Goal: Navigation & Orientation: Find specific page/section

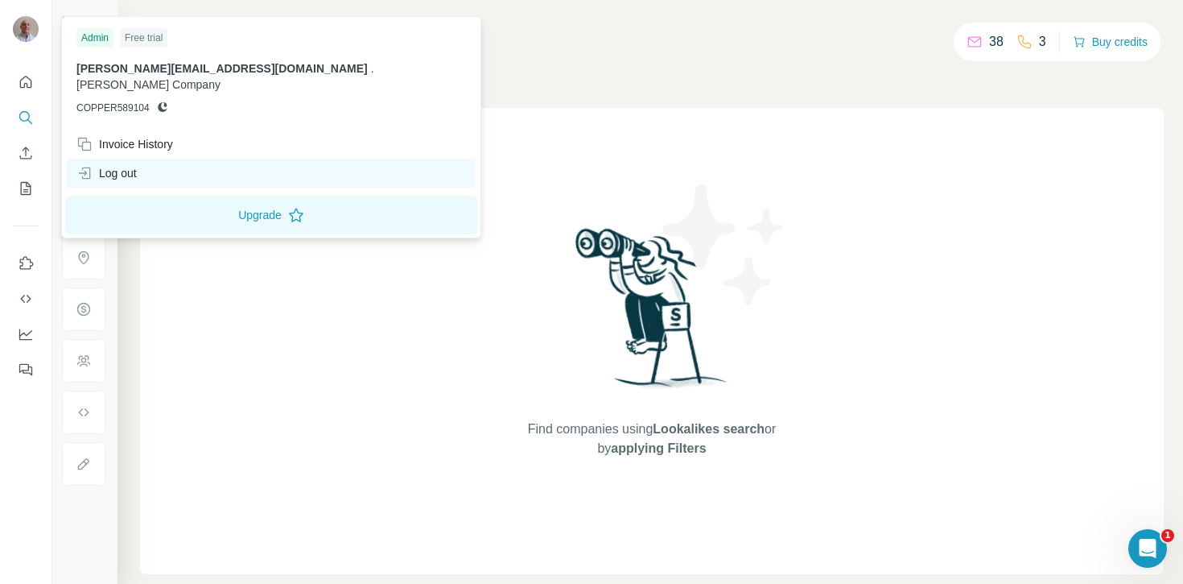
click at [109, 159] on div "Log out" at bounding box center [271, 173] width 409 height 29
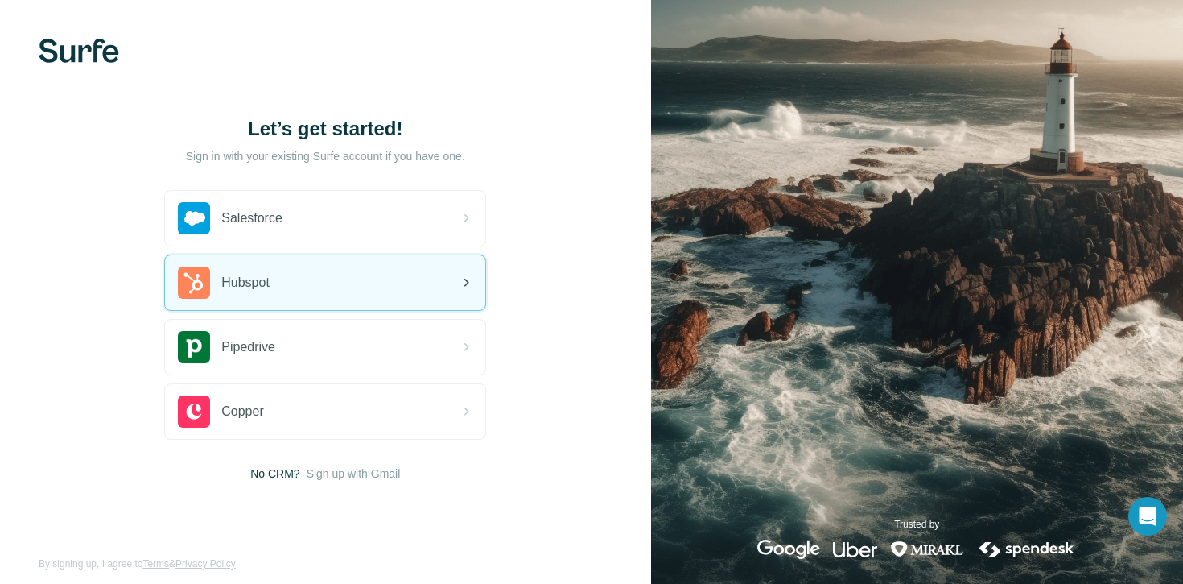
click at [257, 291] on span "Hubspot" at bounding box center [245, 282] width 48 height 19
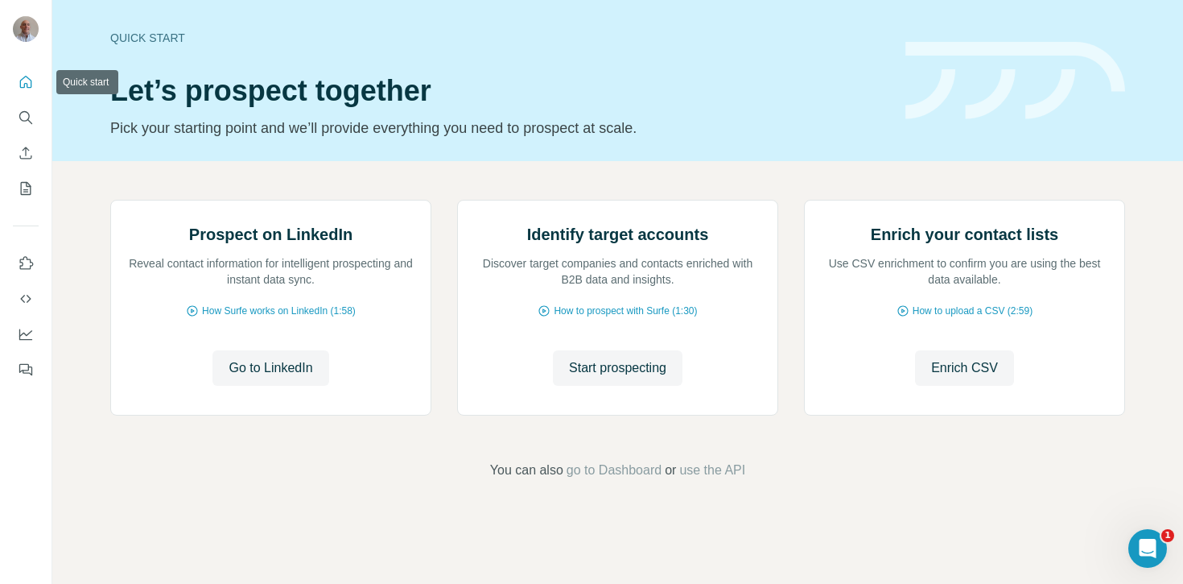
click at [23, 80] on icon "Quick start" at bounding box center [26, 82] width 16 height 16
click at [23, 122] on icon "Search" at bounding box center [26, 117] width 16 height 16
